Goal: Information Seeking & Learning: Learn about a topic

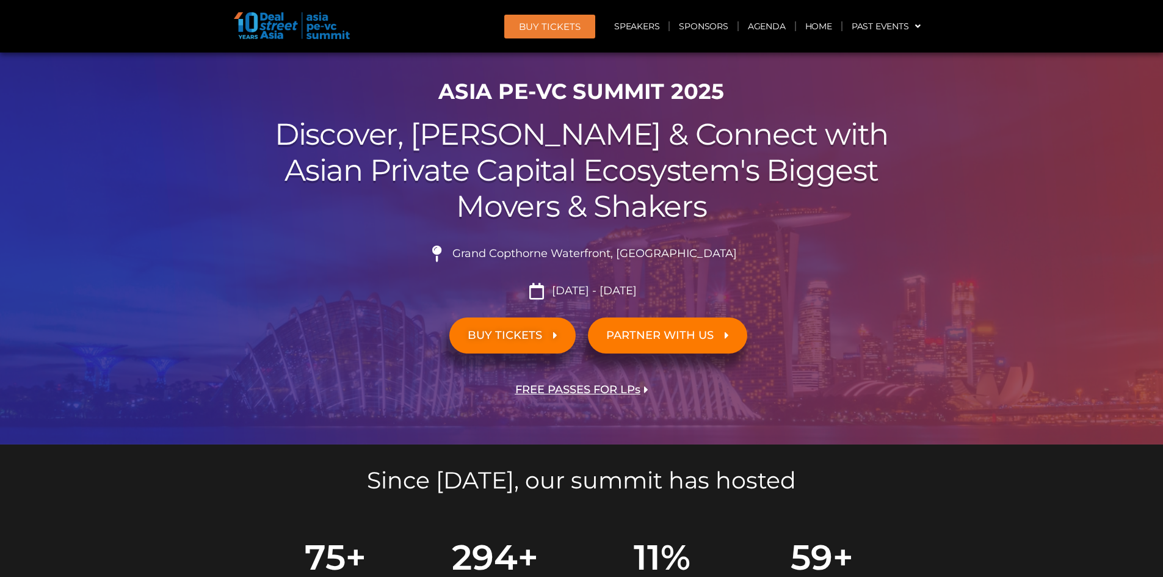
scroll to position [124, 0]
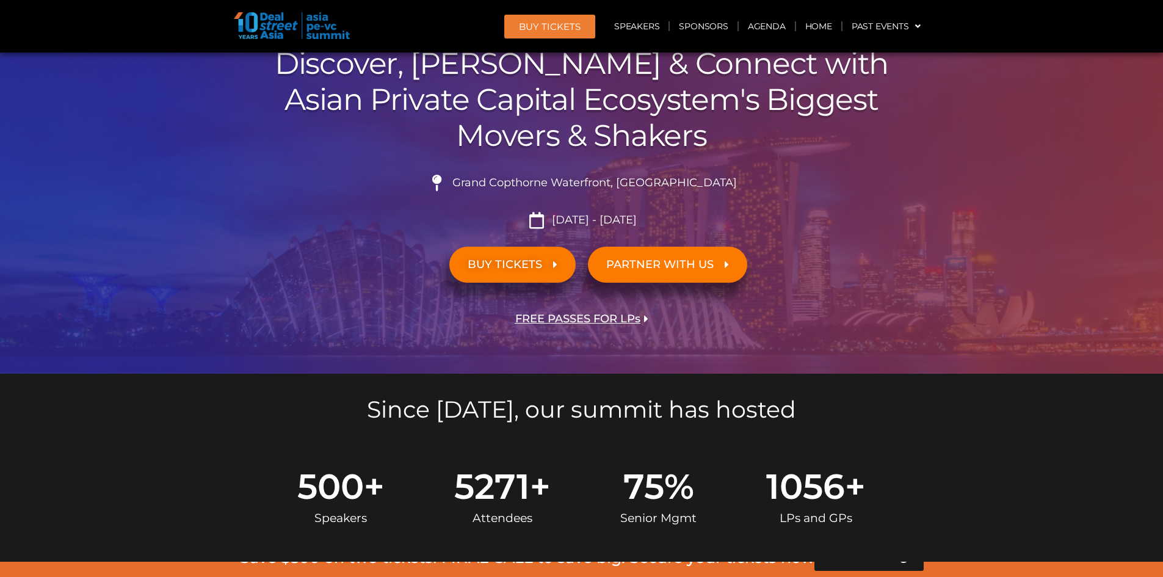
click at [653, 25] on link "Speakers" at bounding box center [636, 26] width 63 height 28
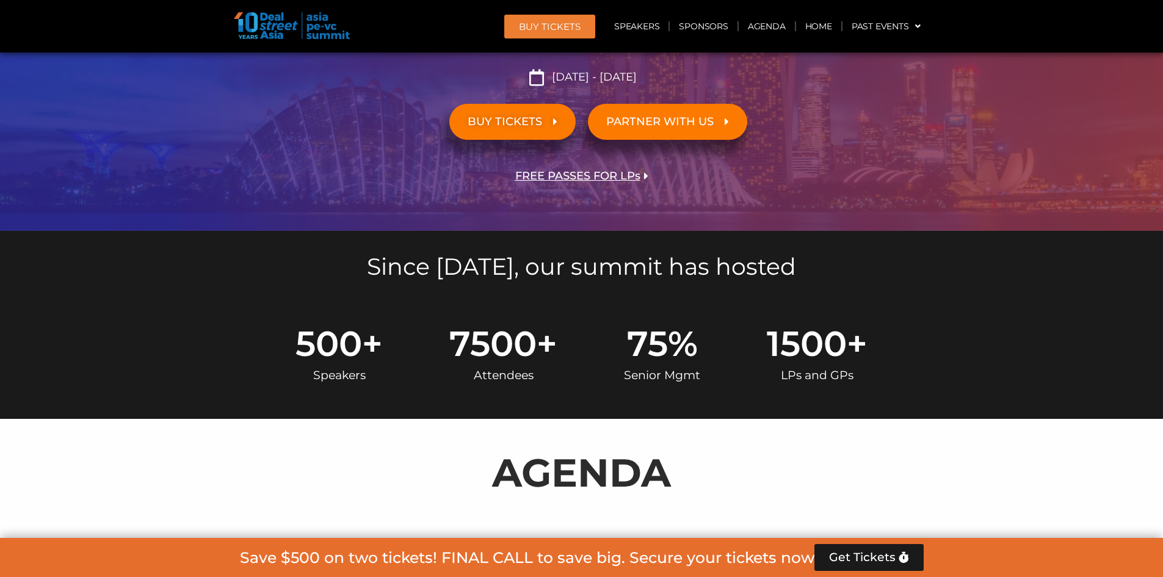
scroll to position [0, 0]
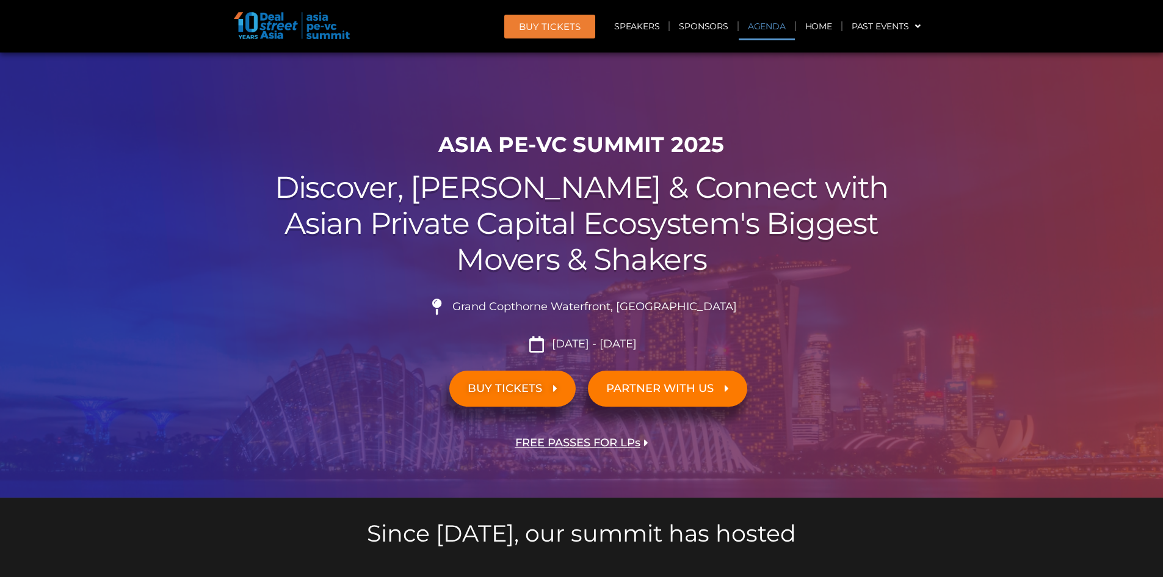
click at [756, 21] on link "Agenda" at bounding box center [767, 26] width 56 height 28
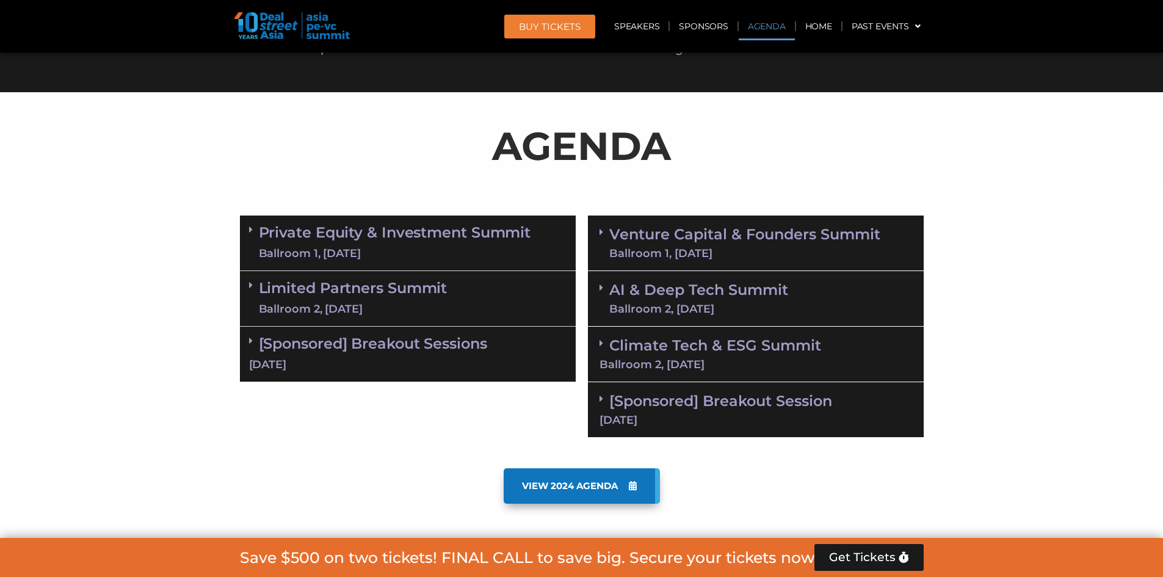
scroll to position [639, 0]
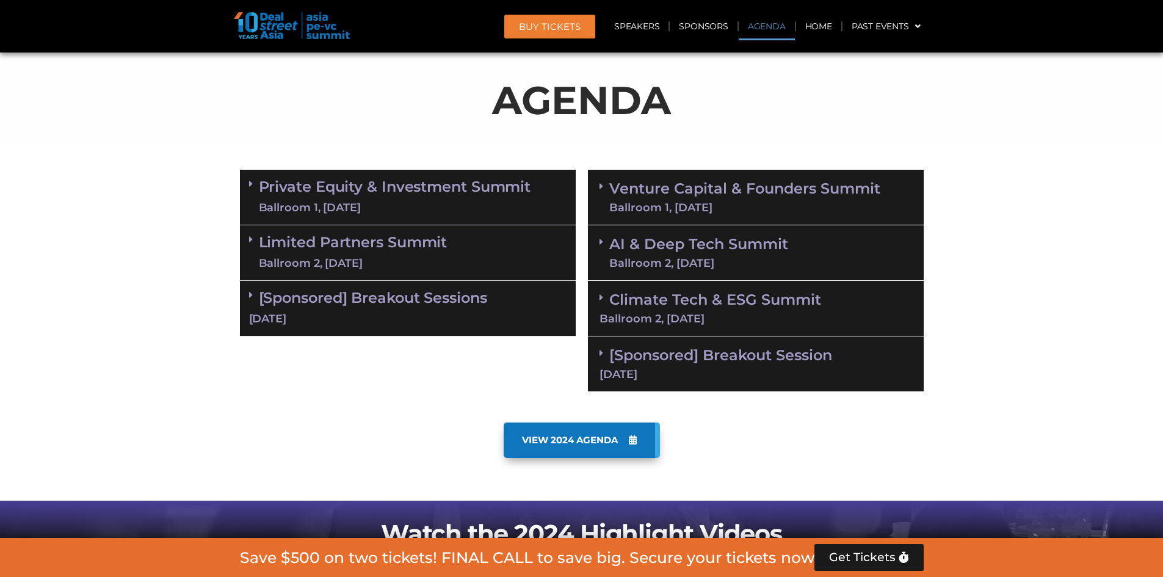
click at [702, 192] on link "Venture Capital & Founders​ Summit Ballroom 1, [DATE]" at bounding box center [744, 197] width 271 height 32
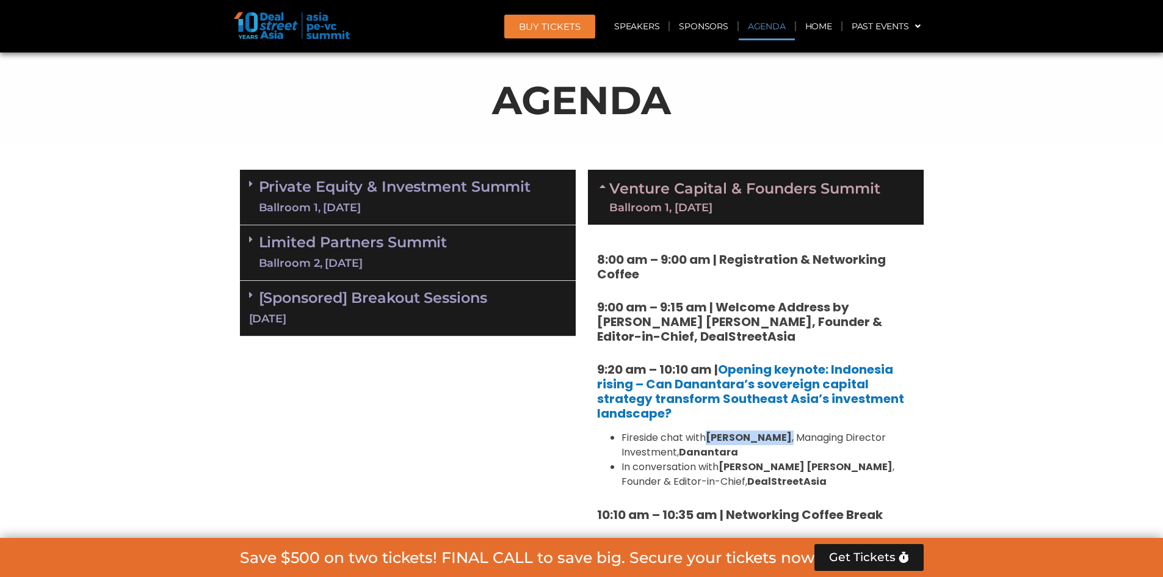
drag, startPoint x: 709, startPoint y: 435, endPoint x: 817, endPoint y: 435, distance: 108.1
click at [817, 435] on li "Fireside chat with [PERSON_NAME] , Managing Director Investment, Danantara" at bounding box center [768, 444] width 293 height 29
drag, startPoint x: 777, startPoint y: 435, endPoint x: 819, endPoint y: 297, distance: 144.3
drag, startPoint x: 711, startPoint y: 437, endPoint x: 814, endPoint y: 435, distance: 103.8
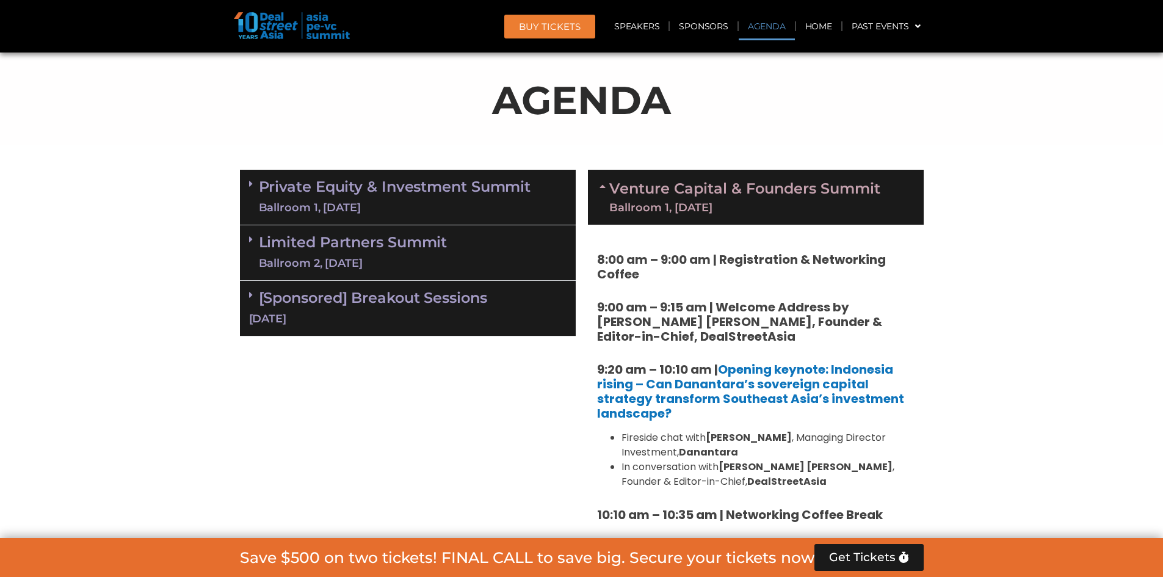
click at [792, 435] on strong "[PERSON_NAME]" at bounding box center [749, 437] width 86 height 14
copy strong "[PERSON_NAME]"
